Goal: Information Seeking & Learning: Compare options

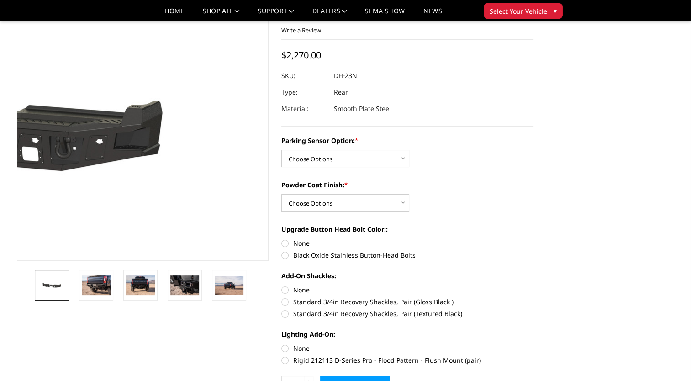
scroll to position [60, 0]
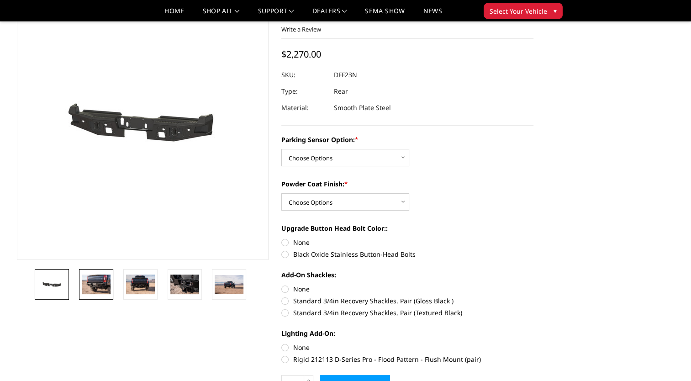
click at [95, 295] on link at bounding box center [96, 284] width 34 height 31
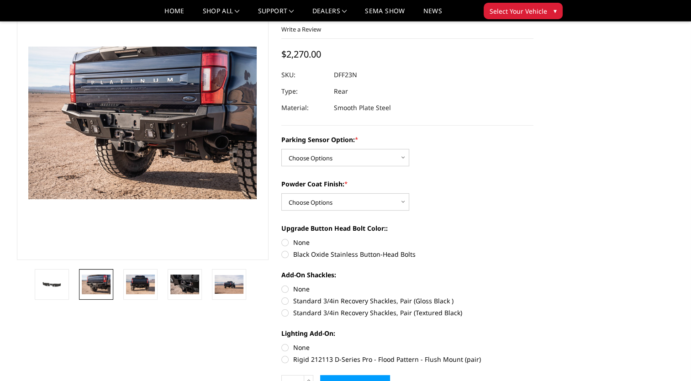
scroll to position [38, 0]
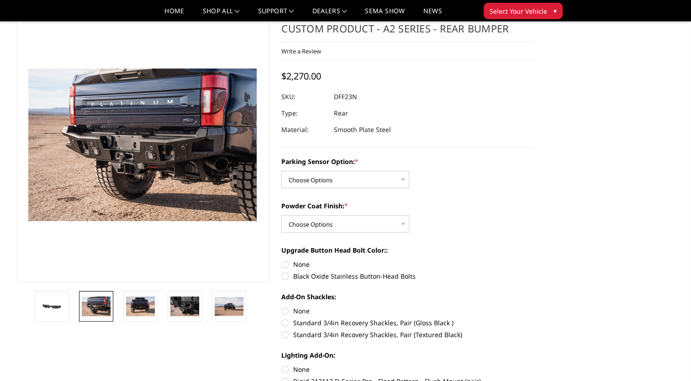
click at [464, 229] on div "Powder Coat Finish: * Choose Options Bare metal (included) Texture black powder…" at bounding box center [407, 217] width 252 height 32
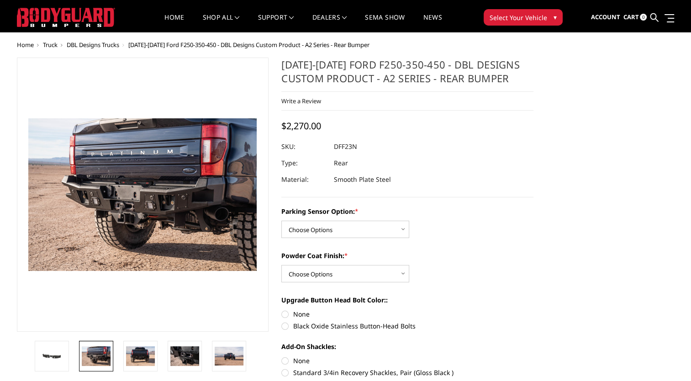
scroll to position [15, 0]
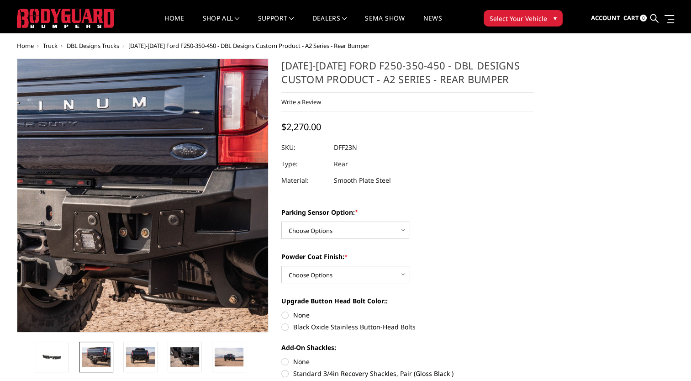
click at [199, 156] on img at bounding box center [68, 212] width 585 height 390
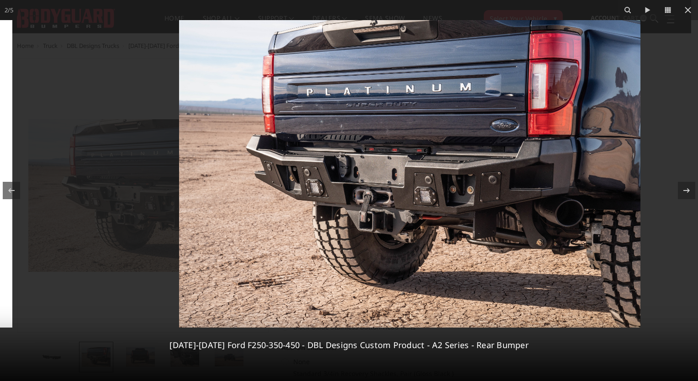
drag, startPoint x: 635, startPoint y: 206, endPoint x: 699, endPoint y: 132, distance: 98.1
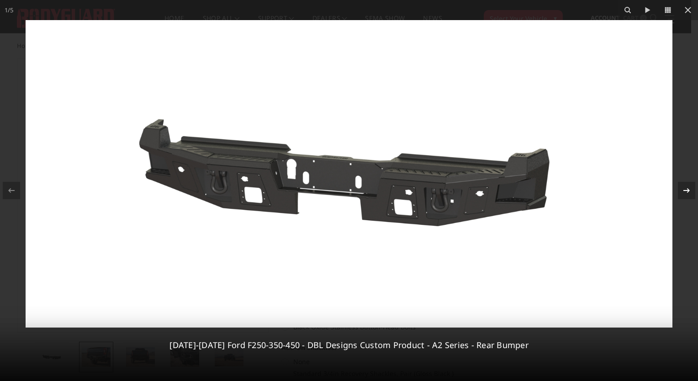
click at [685, 191] on icon at bounding box center [686, 190] width 11 height 11
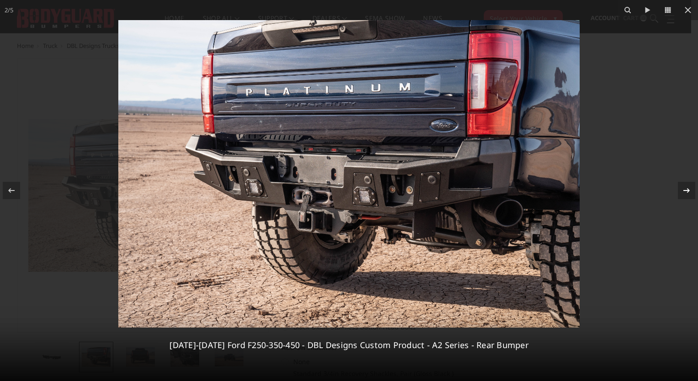
click at [685, 191] on icon at bounding box center [686, 190] width 11 height 11
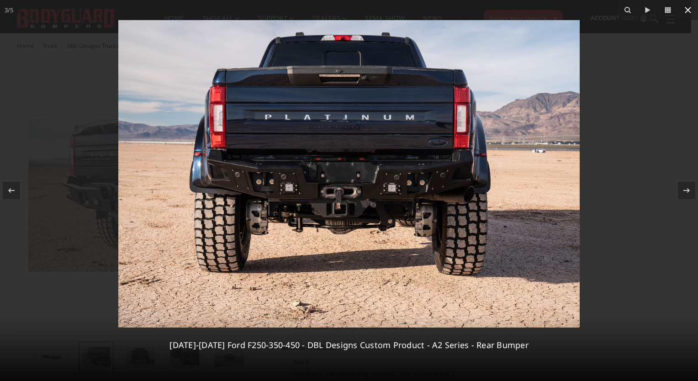
click at [691, 9] on icon at bounding box center [687, 10] width 11 height 11
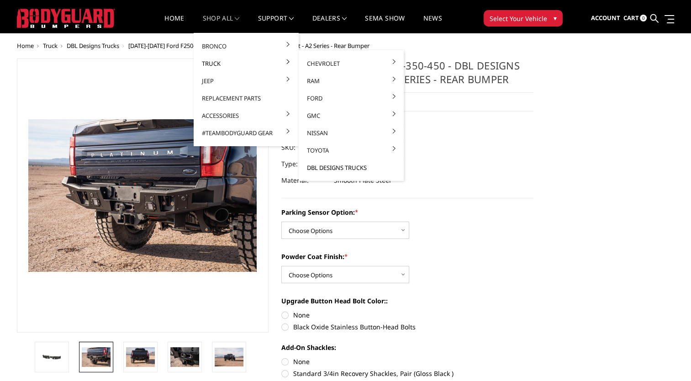
click at [362, 169] on link "DBL Designs Trucks" at bounding box center [351, 167] width 98 height 17
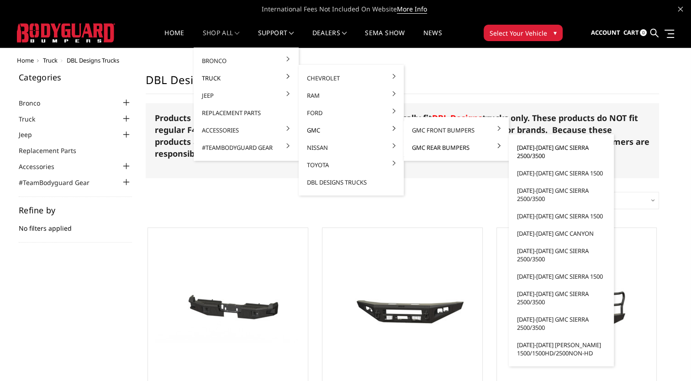
click at [545, 150] on link "[DATE]-[DATE] GMC Sierra 2500/3500" at bounding box center [561, 152] width 98 height 26
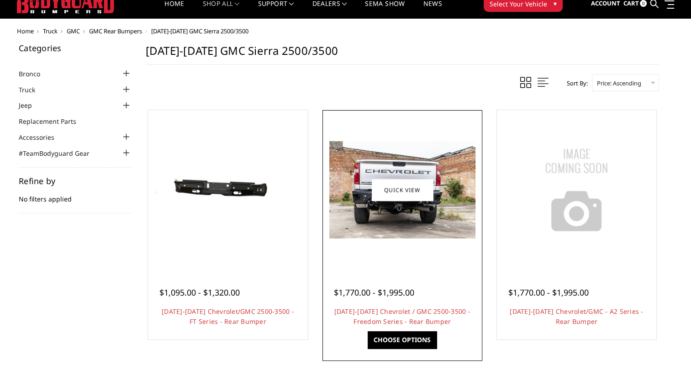
scroll to position [32, 0]
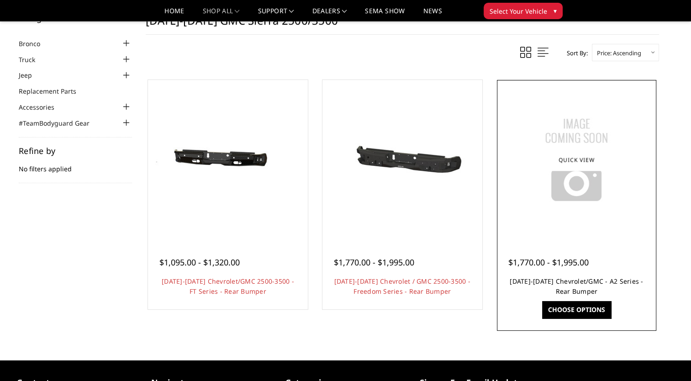
click at [567, 282] on link "2020-2025 Chevrolet/GMC - A2 Series - Rear Bumper" at bounding box center [576, 286] width 133 height 19
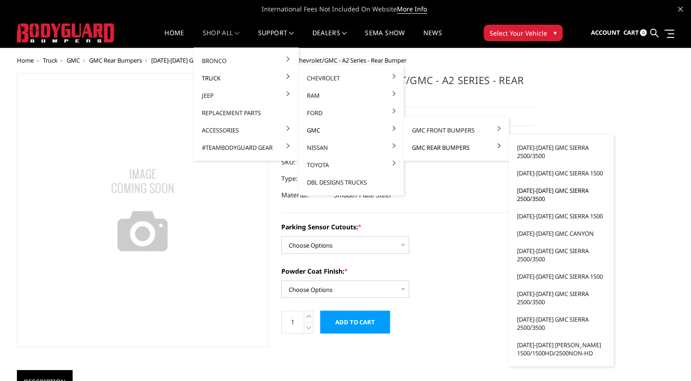
click at [548, 195] on link "[DATE]-[DATE] GMC Sierra 2500/3500" at bounding box center [561, 195] width 98 height 26
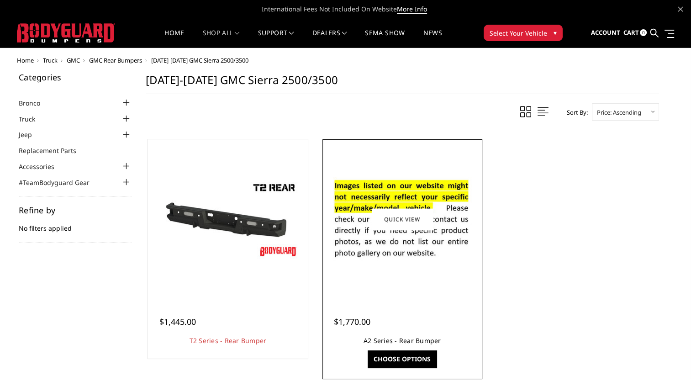
click at [412, 344] on link "A2 Series - Rear Bumper" at bounding box center [403, 340] width 78 height 9
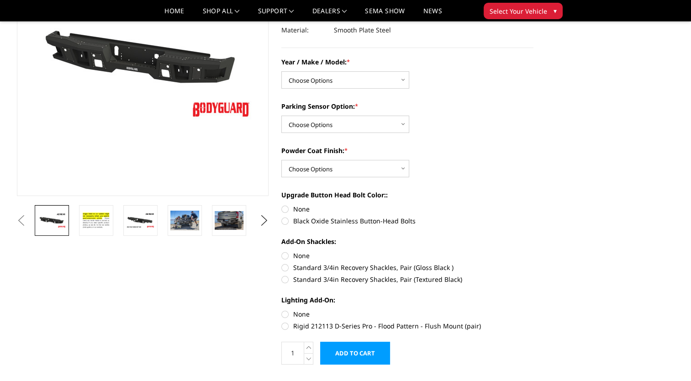
scroll to position [125, 0]
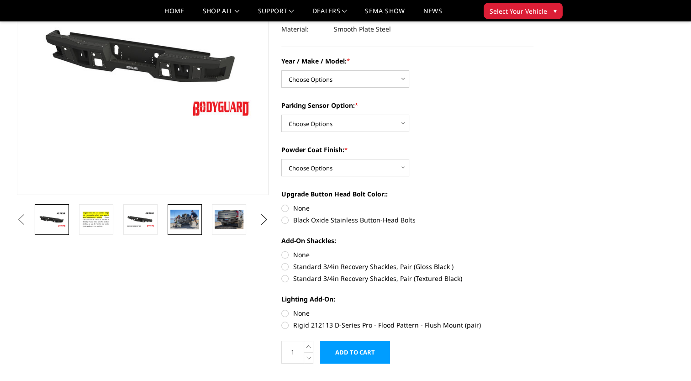
click at [196, 223] on img at bounding box center [184, 219] width 29 height 19
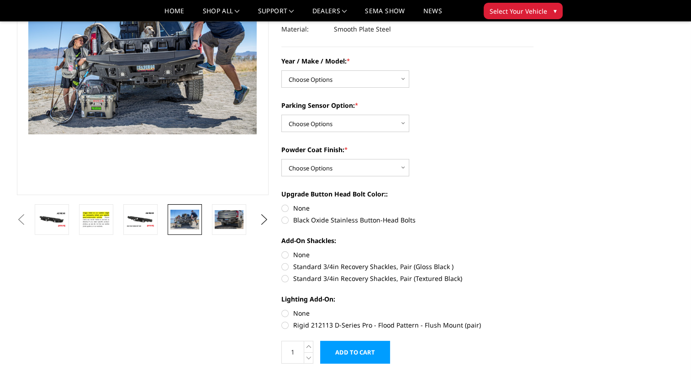
scroll to position [113, 0]
